Goal: Information Seeking & Learning: Learn about a topic

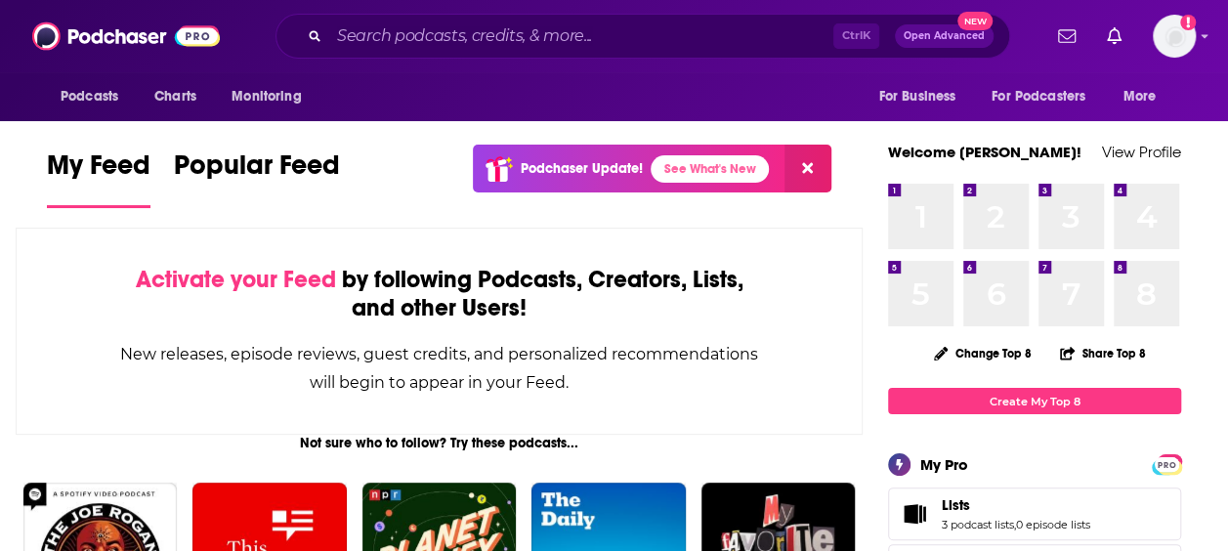
click at [422, 53] on div "Ctrl K Open Advanced New" at bounding box center [643, 36] width 735 height 45
click at [419, 46] on input "Search podcasts, credits, & more..." at bounding box center [581, 36] width 504 height 31
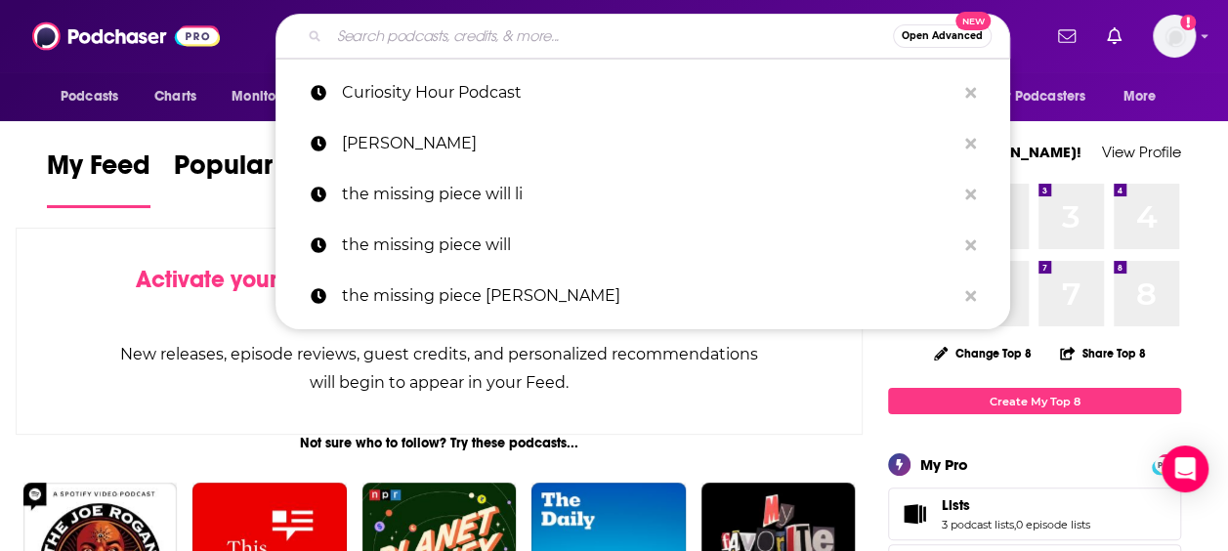
paste input "Parenting In The Screenage"
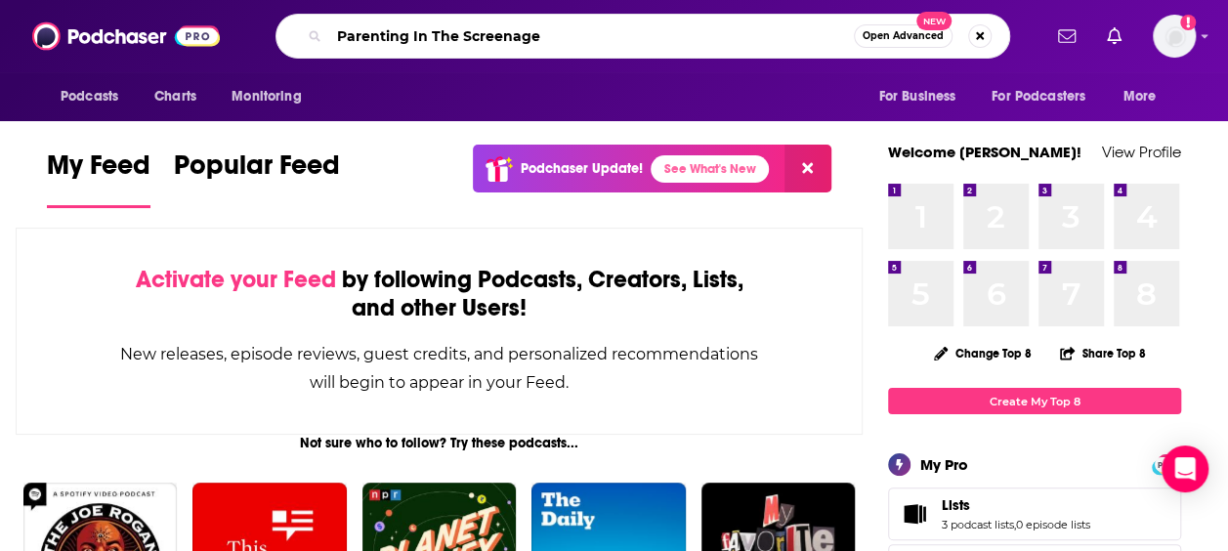
type input "Parenting In The Screenage"
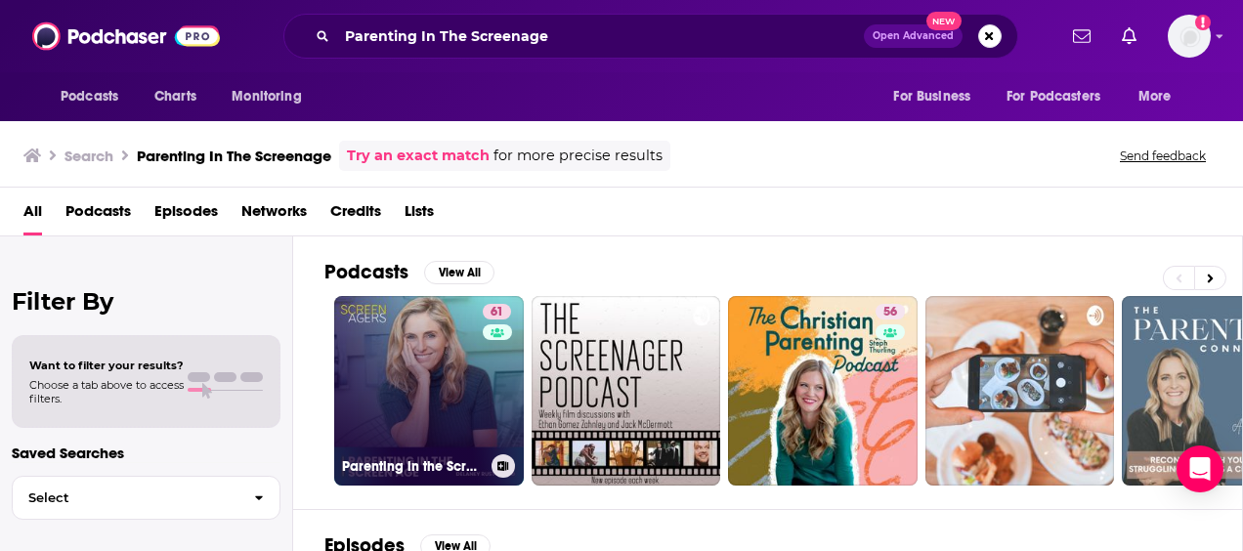
click at [369, 394] on link "61 Parenting in the Screen Age - The Screenagers Podcast" at bounding box center [429, 391] width 190 height 190
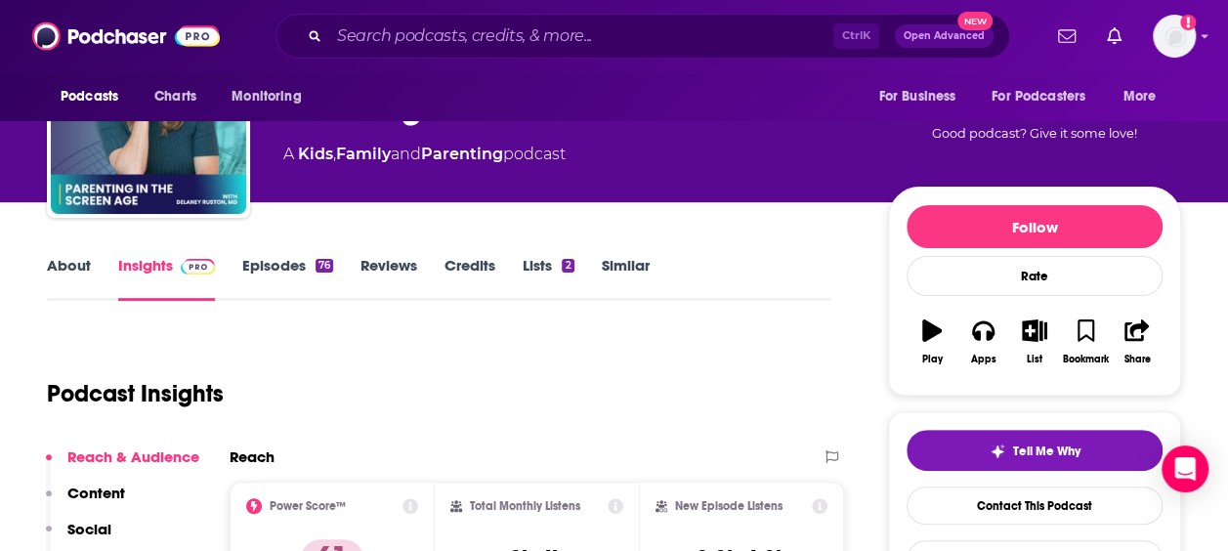
scroll to position [92, 0]
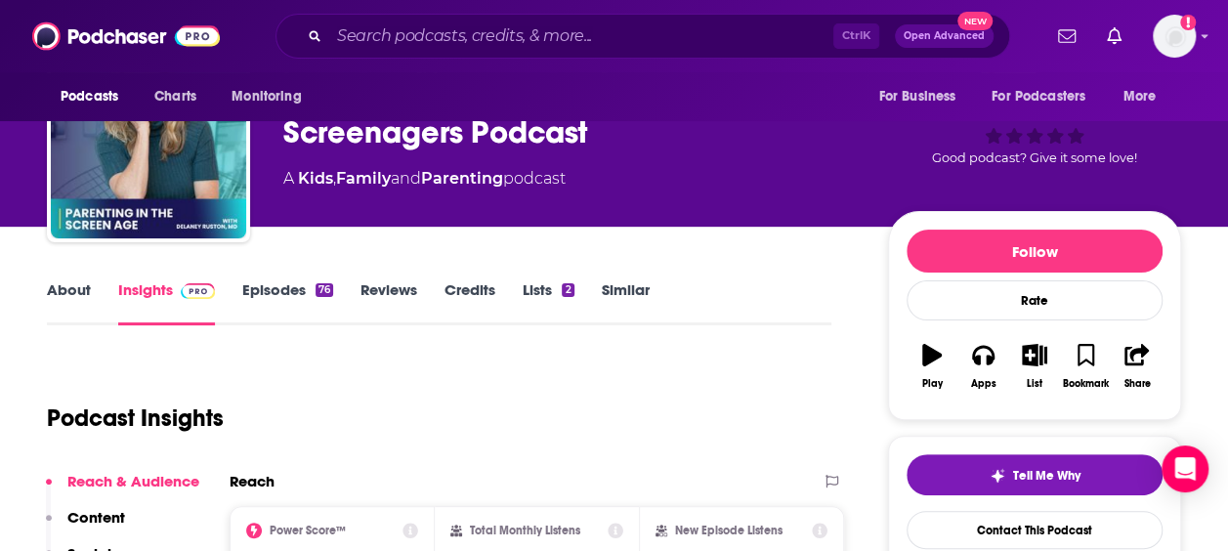
click at [58, 292] on link "About" at bounding box center [69, 302] width 44 height 45
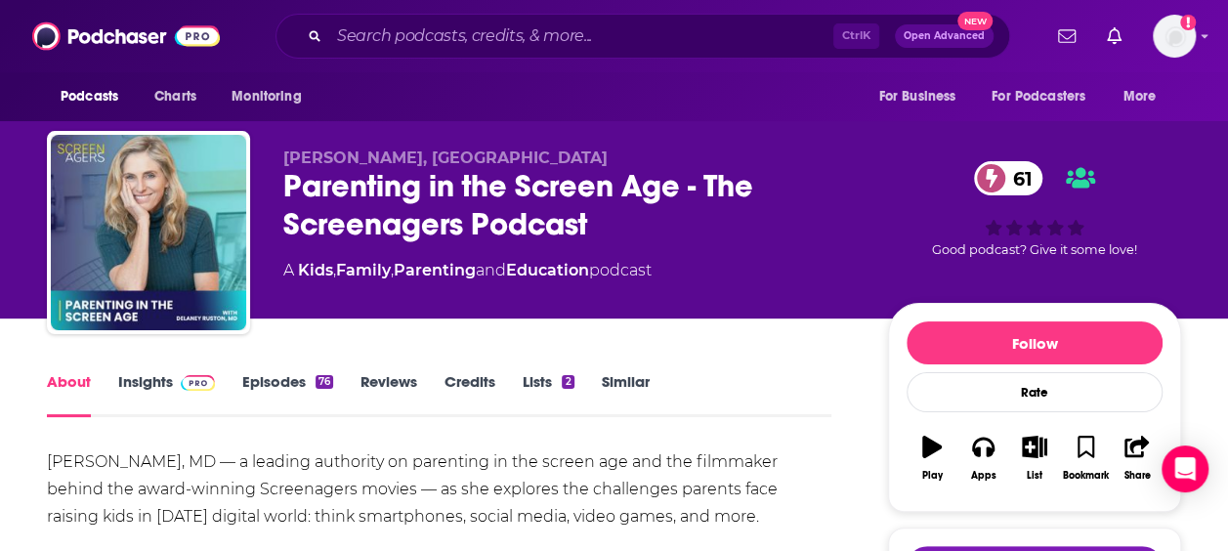
scroll to position [76, 0]
